Goal: Communication & Community: Answer question/provide support

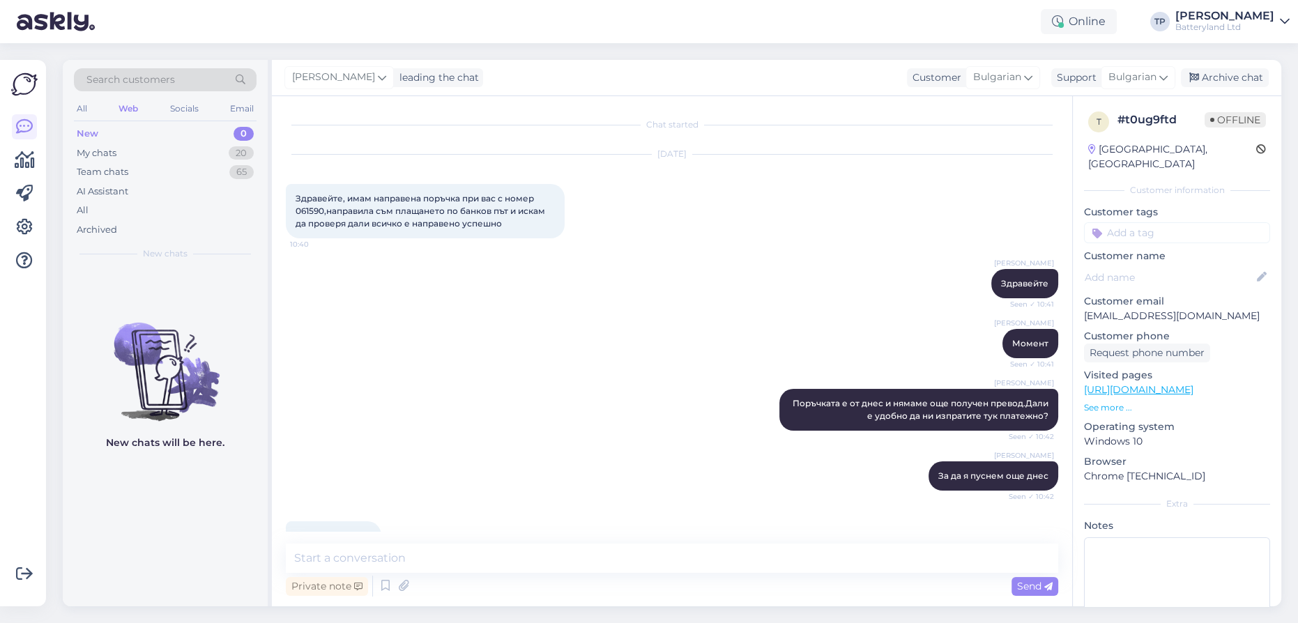
scroll to position [1240, 0]
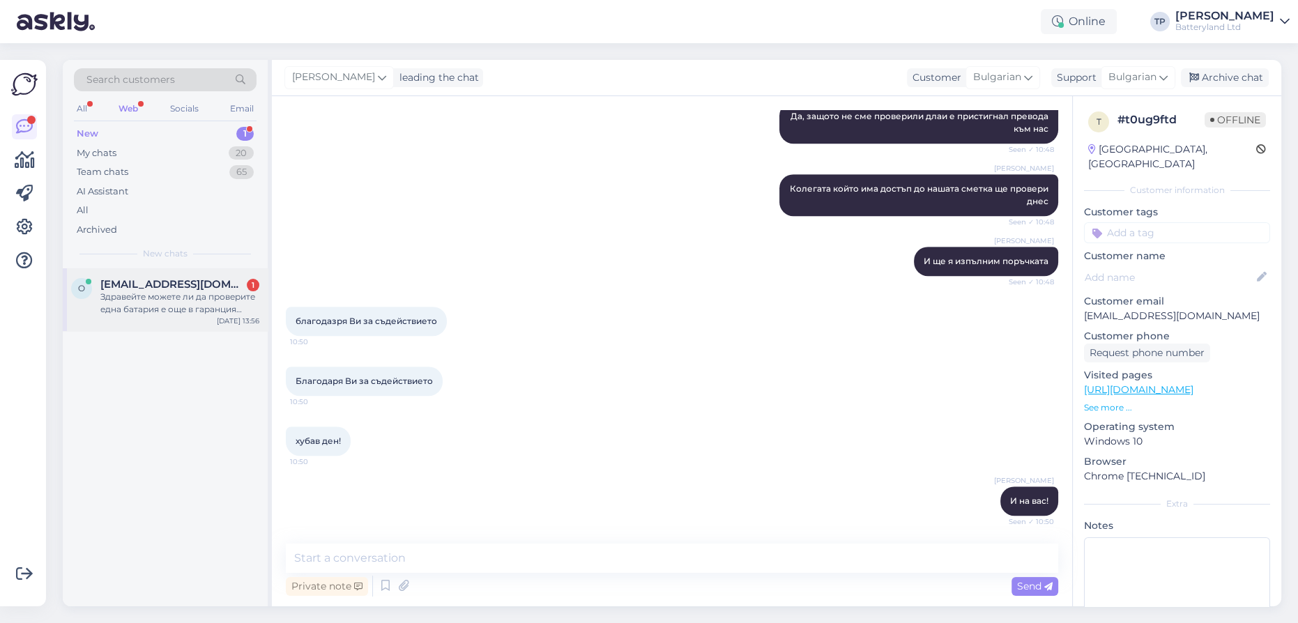
click at [165, 282] on span "[EMAIL_ADDRESS][DOMAIN_NAME]" at bounding box center [172, 284] width 145 height 13
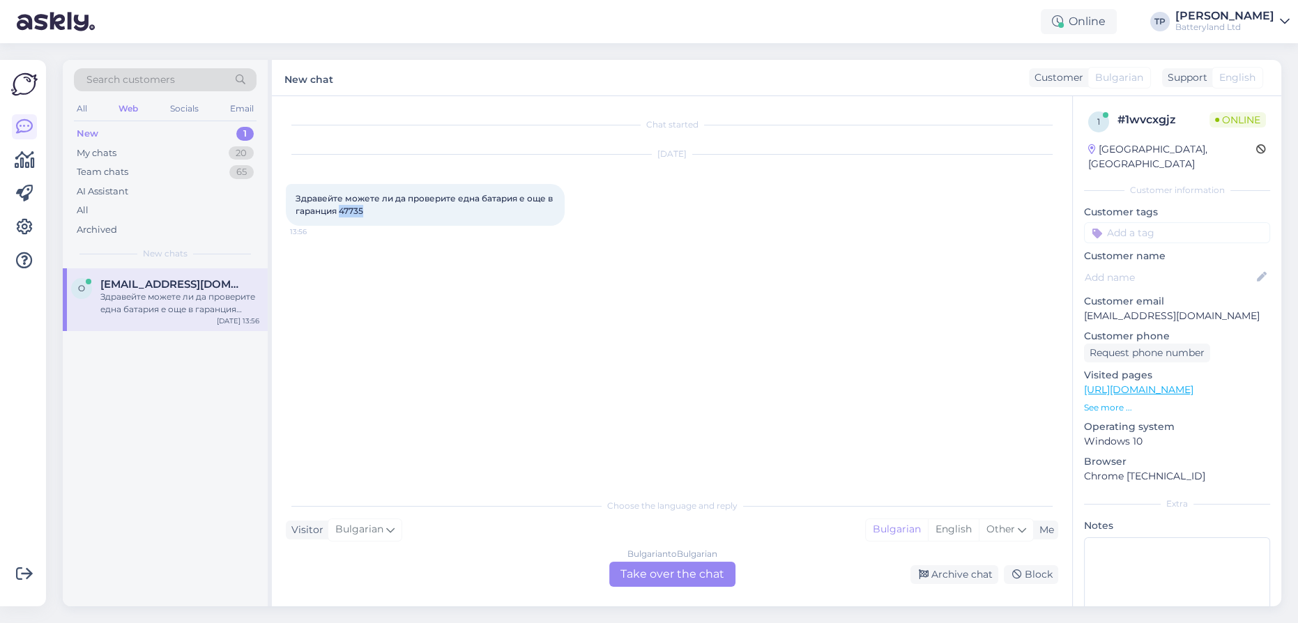
drag, startPoint x: 340, startPoint y: 210, endPoint x: 368, endPoint y: 211, distance: 27.9
click at [368, 211] on div "Здравейте можете ли да проверите една батария е още в гаранция 47735 13:56" at bounding box center [425, 205] width 279 height 42
copy span "47735"
click at [640, 565] on div "Bulgarian to Bulgarian Take over the chat" at bounding box center [672, 574] width 126 height 25
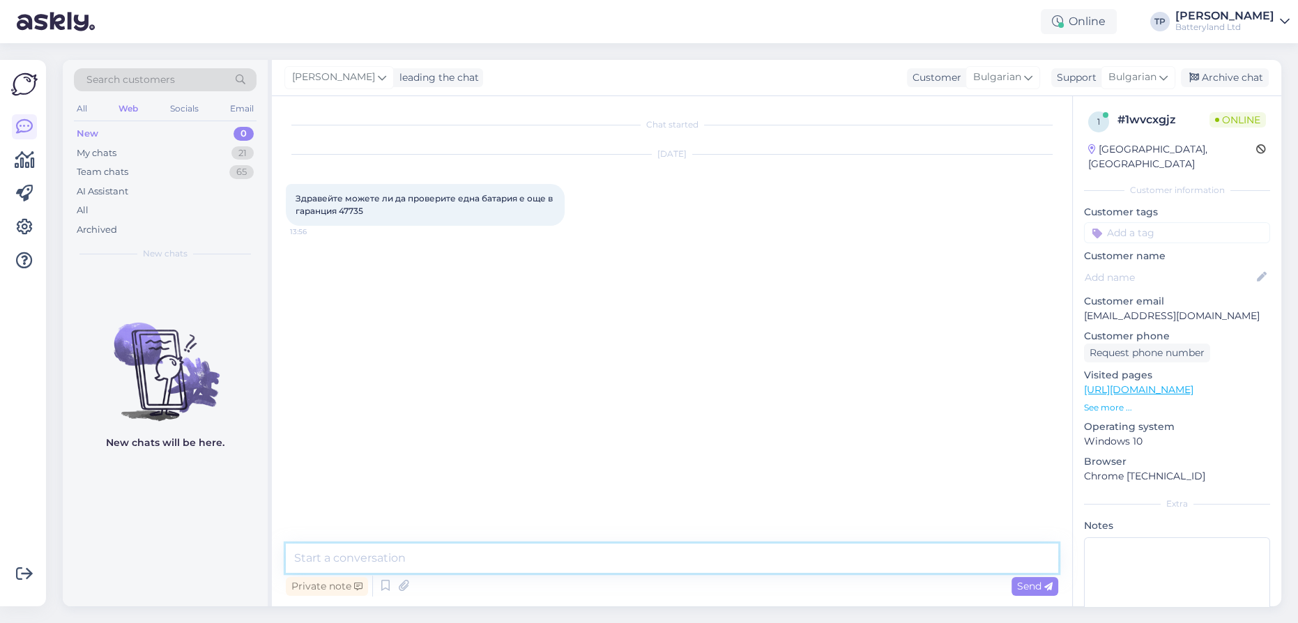
click at [455, 553] on textarea at bounding box center [672, 558] width 773 height 29
type textarea "Здравейте"
type textarea "Гаранцията е изтекла на [DATE]"
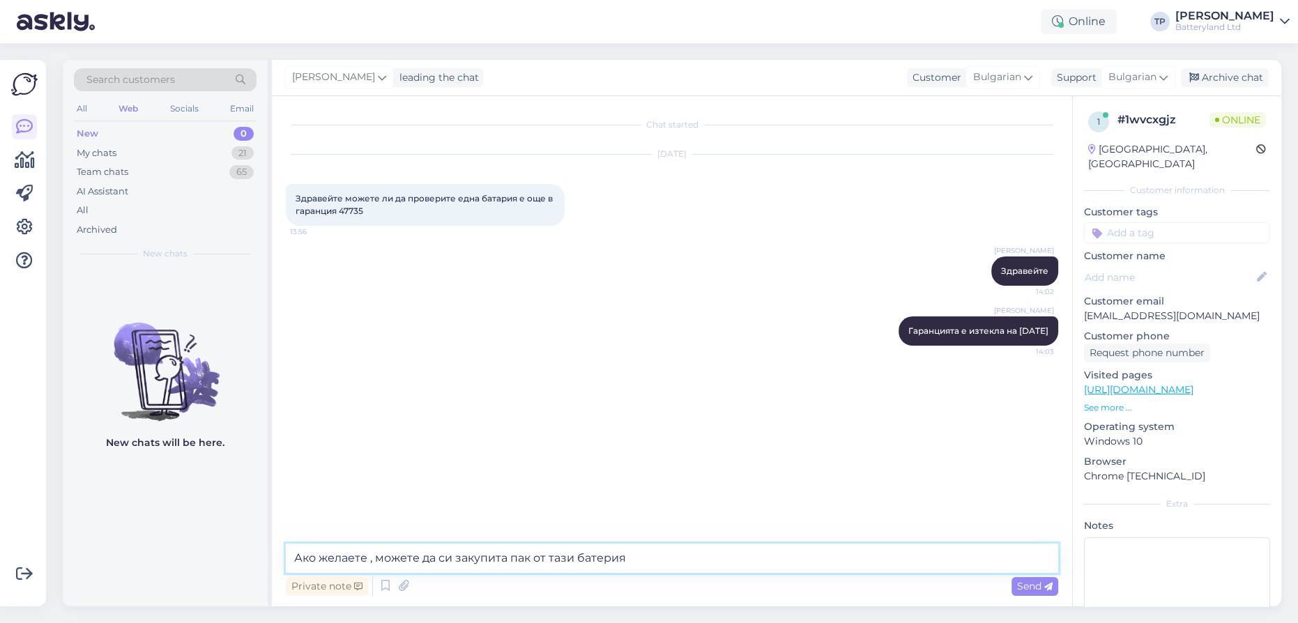
type textarea "Ако желаете , можете да си закупита пак от тази батерия"
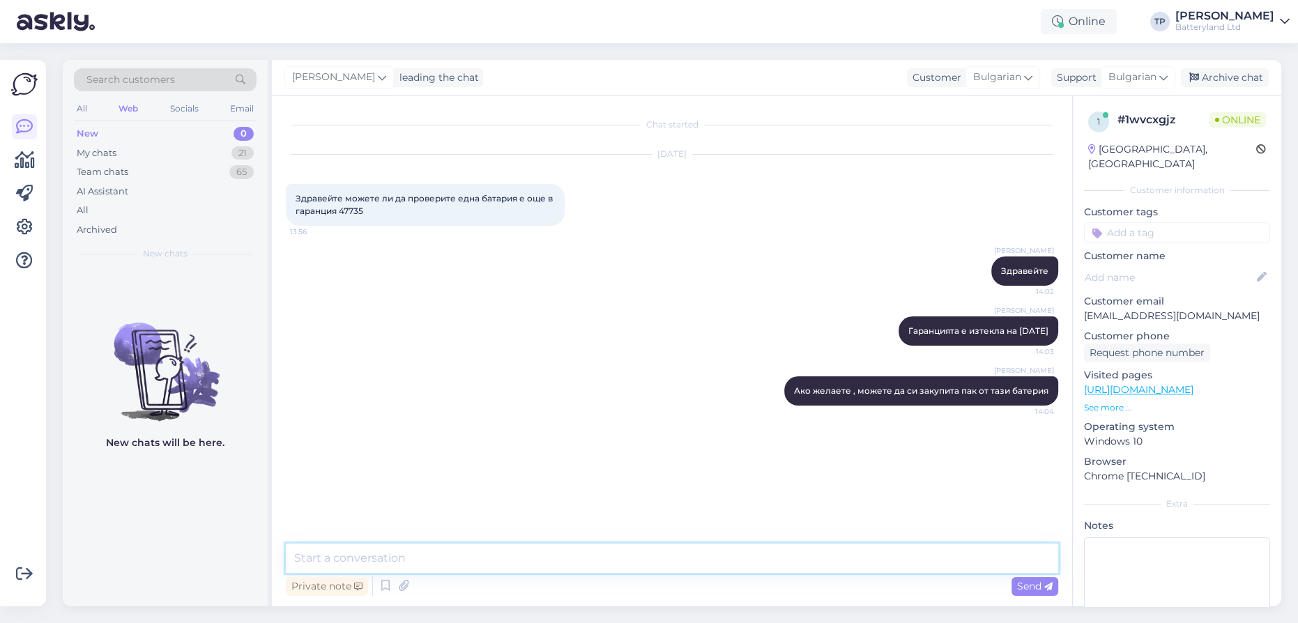
paste textarea "[URL][DOMAIN_NAME]"
type textarea "[URL][DOMAIN_NAME]"
